Goal: Communication & Community: Answer question/provide support

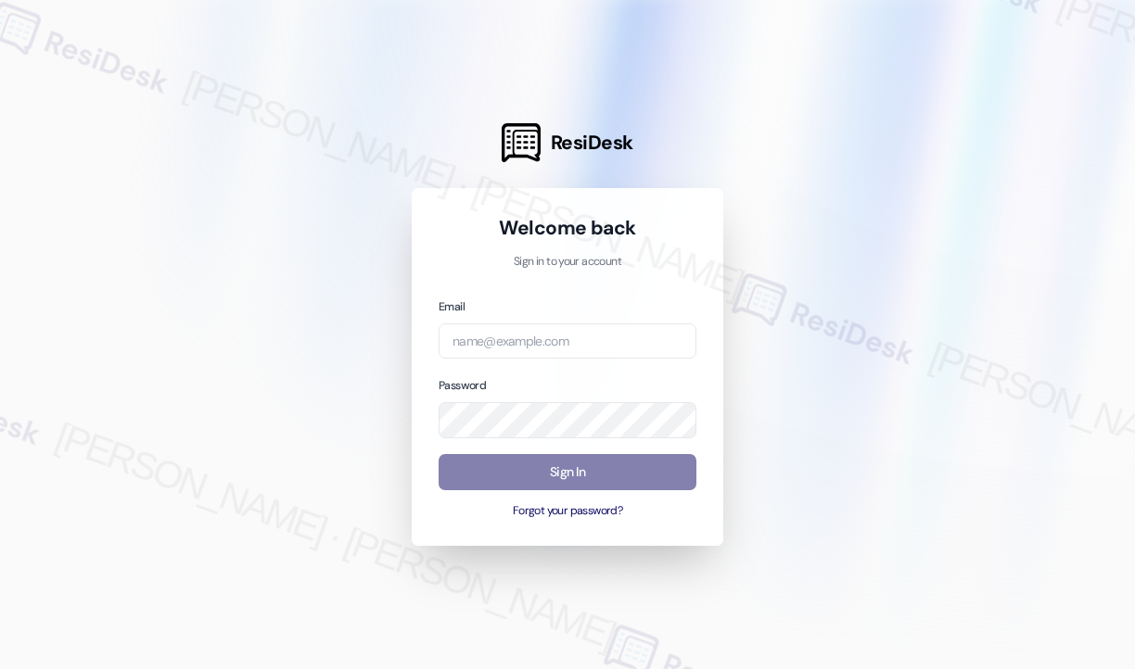
click at [645, 359] on div "Email Password Sign In Forgot your password?" at bounding box center [568, 408] width 258 height 223
click at [645, 342] on input "email" at bounding box center [568, 342] width 258 height 36
type input "automated-surveys-campus_living_centres-[PERSON_NAME].roles@campus_living_[DOMA…"
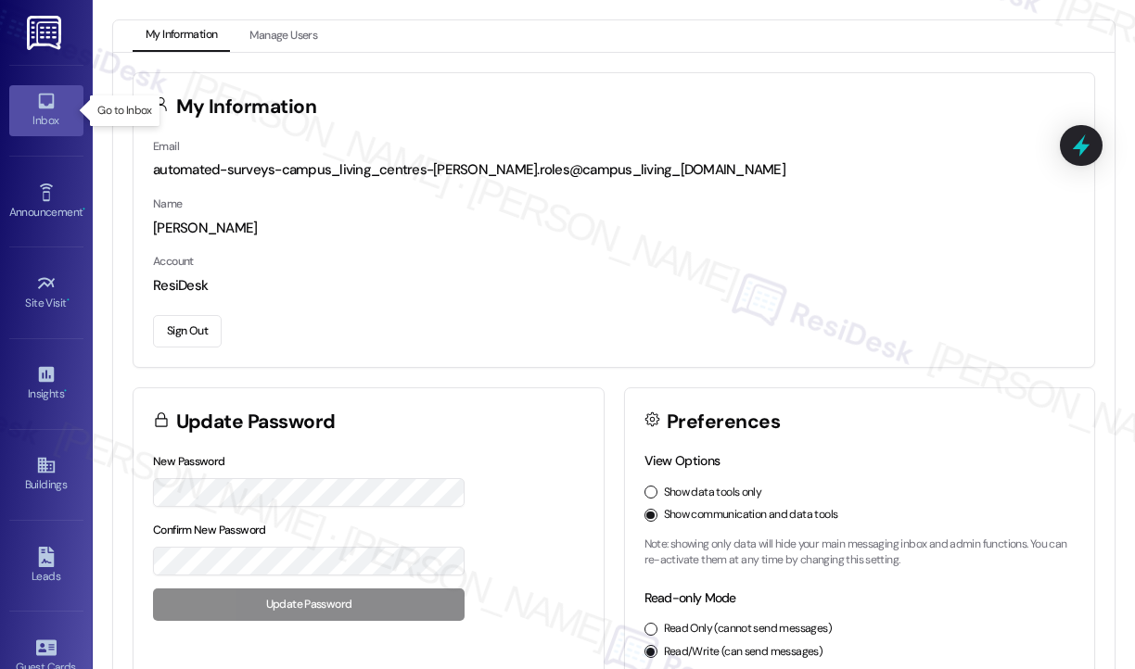
click at [49, 95] on icon at bounding box center [46, 102] width 16 height 16
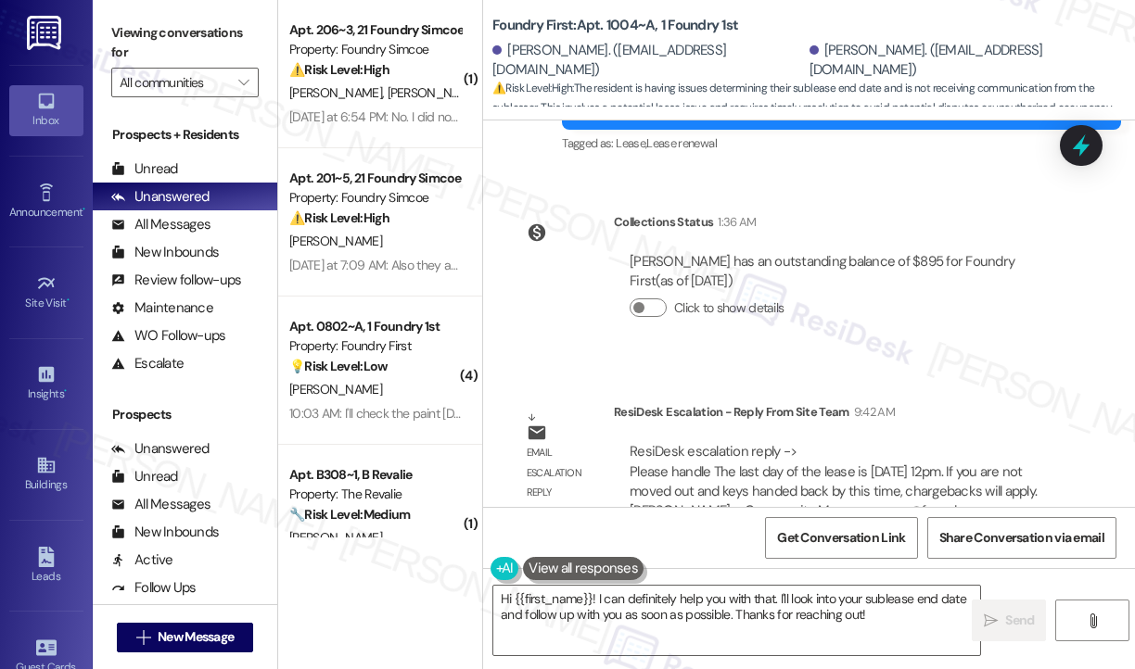
scroll to position [3327, 0]
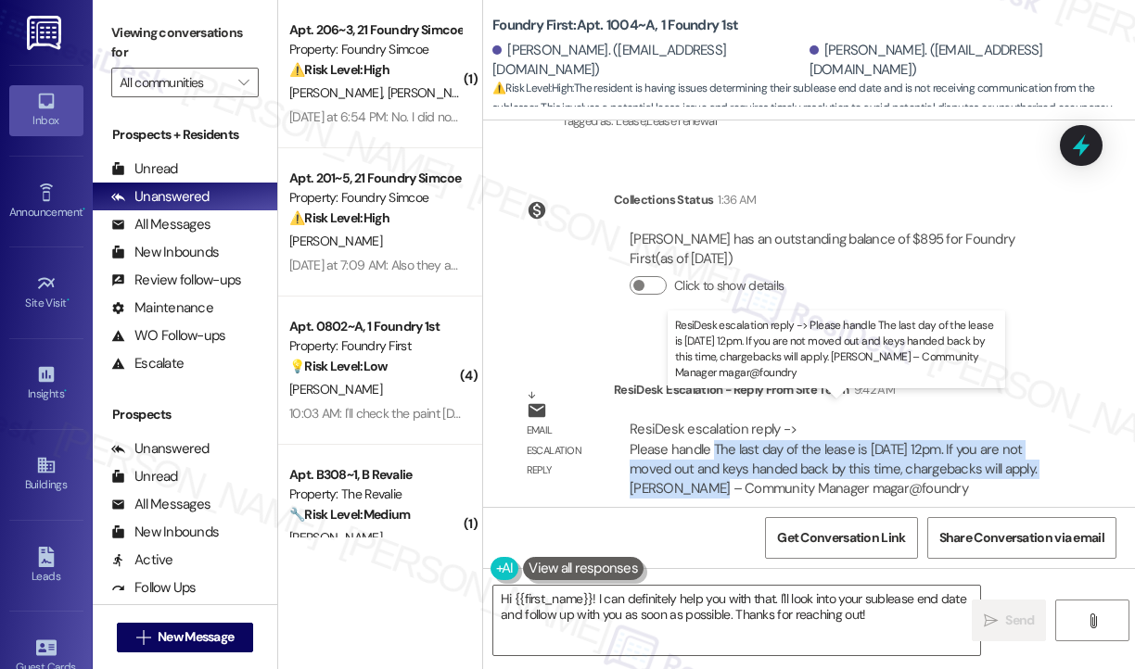
drag, startPoint x: 683, startPoint y: 465, endPoint x: 715, endPoint y: 430, distance: 47.3
click at [715, 430] on div "ResiDesk escalation reply -> Please handle The last day of the lease is [DATE] …" at bounding box center [833, 459] width 407 height 78
copy div "The last day of the lease is [DATE] 12pm. If you are not moved out and keys han…"
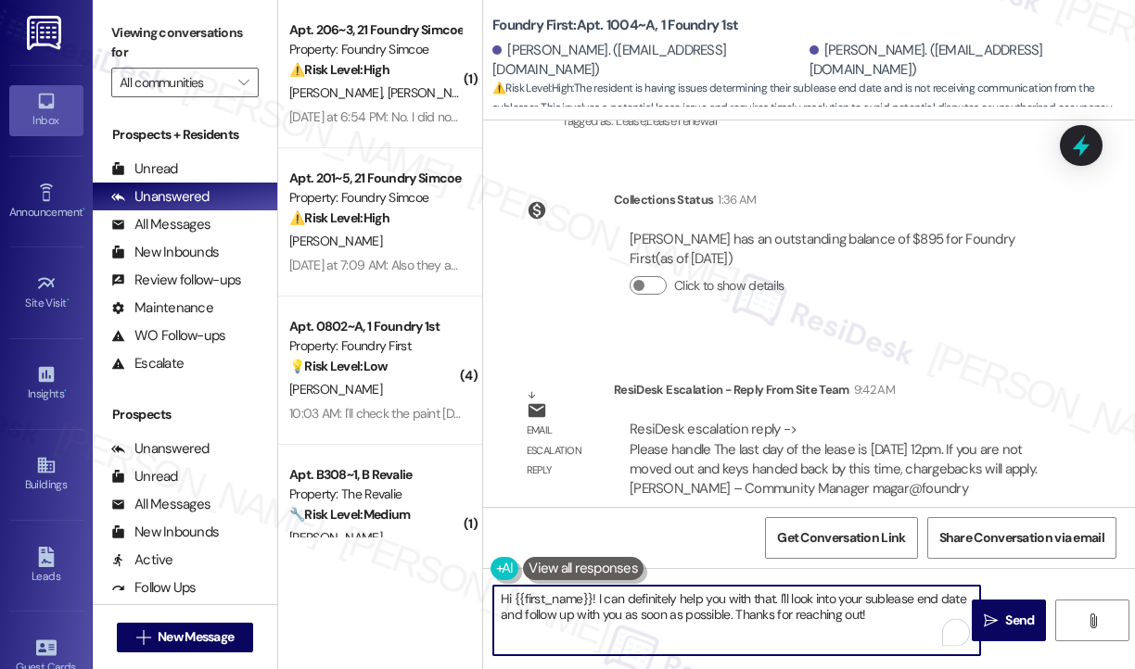
drag, startPoint x: 899, startPoint y: 616, endPoint x: 597, endPoint y: 596, distance: 302.9
click at [597, 596] on textarea "Hi {{first_name}}! I can definitely help you with that. I'll look into your sub…" at bounding box center [736, 621] width 487 height 70
paste textarea "The site team asked me to share that the last day of the lease is [DATE] 12 PM.…"
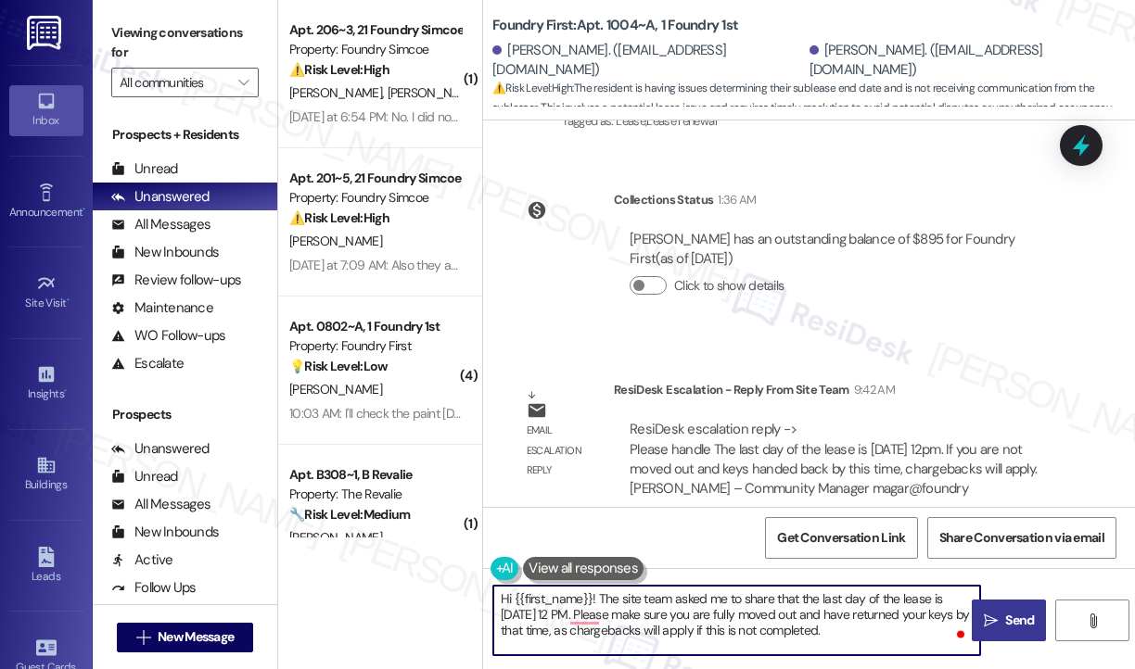
type textarea "Hi {{first_name}}! The site team asked me to share that the last day of the lea…"
click at [1002, 621] on span "Send" at bounding box center [1019, 620] width 36 height 19
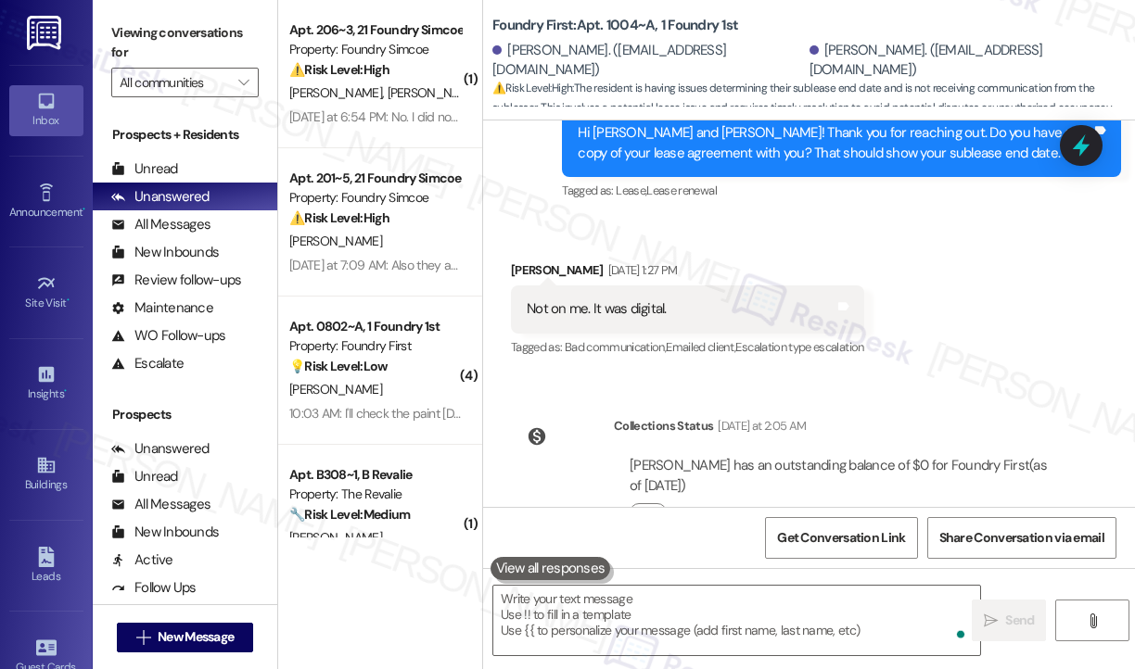
scroll to position [2312, 0]
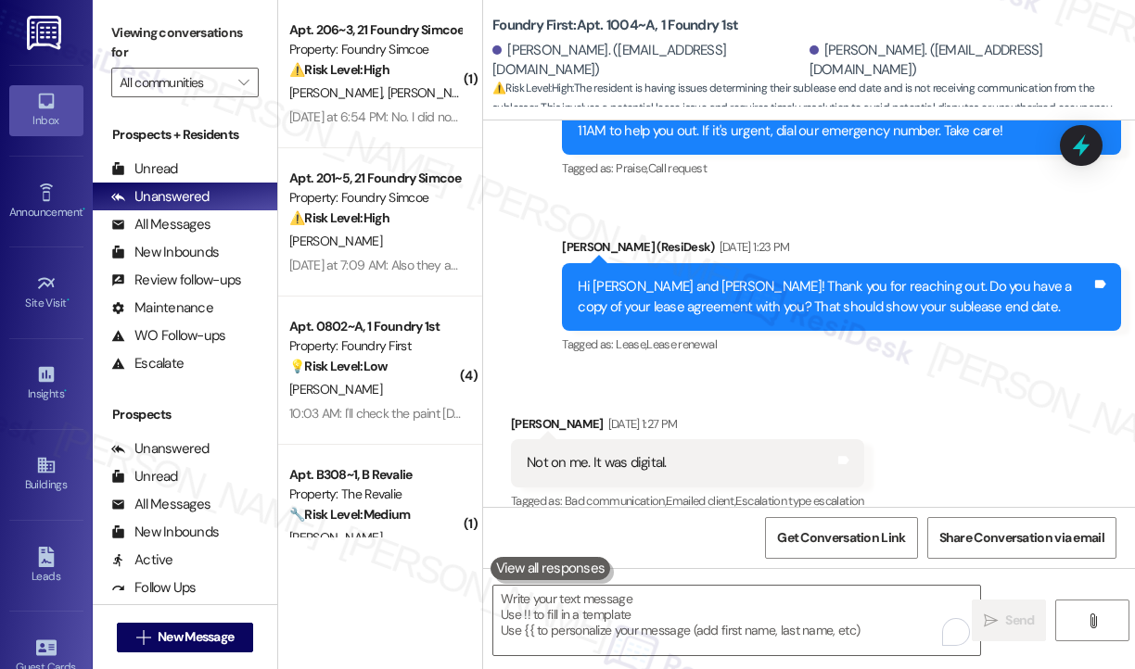
click at [768, 401] on div "Received via SMS [PERSON_NAME] [DATE] 1:27 PM Not on me. It was digital. Tags a…" at bounding box center [687, 465] width 381 height 129
